Goal: Information Seeking & Learning: Learn about a topic

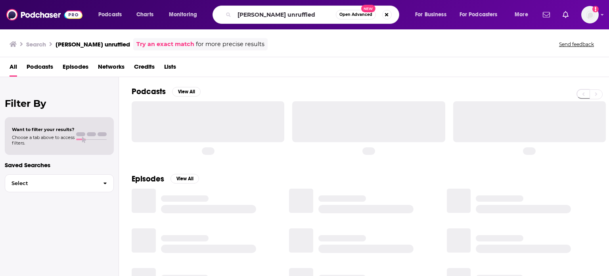
click at [258, 17] on input "[PERSON_NAME] unruffled" at bounding box center [284, 14] width 101 height 13
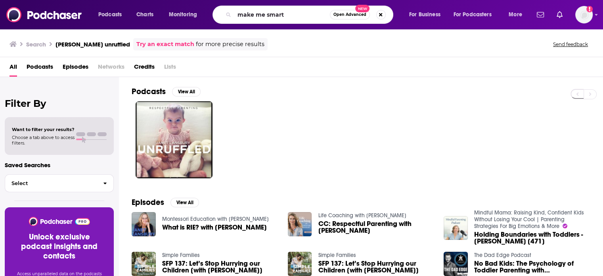
type input "make me smart"
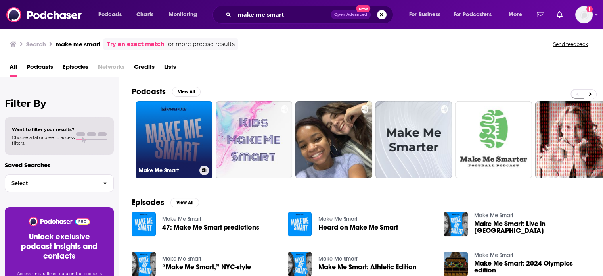
click at [176, 127] on link "Make Me Smart" at bounding box center [174, 139] width 77 height 77
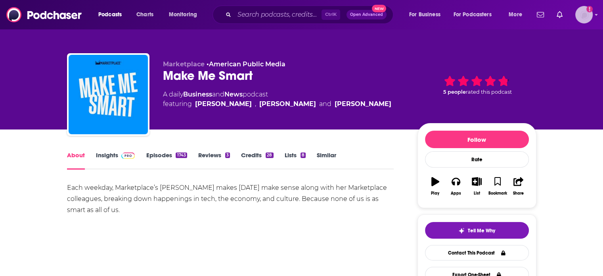
click at [585, 9] on img "Logged in as knesa" at bounding box center [583, 14] width 17 height 17
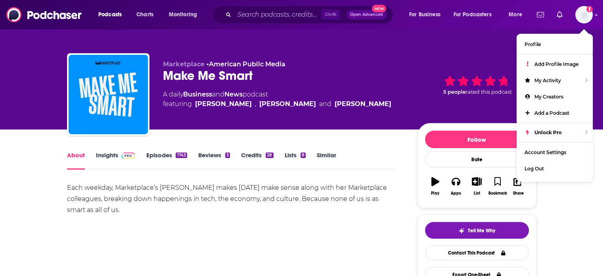
click at [119, 159] on link "Insights" at bounding box center [115, 160] width 39 height 18
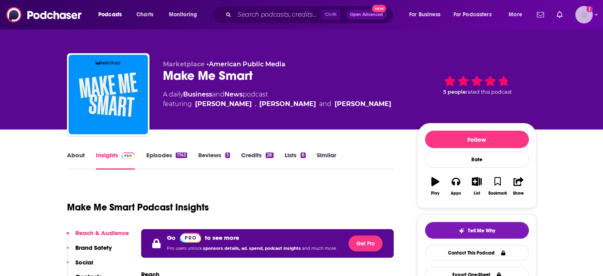
click at [584, 18] on img "Logged in as knesa" at bounding box center [583, 14] width 17 height 17
